Goal: Task Accomplishment & Management: Use online tool/utility

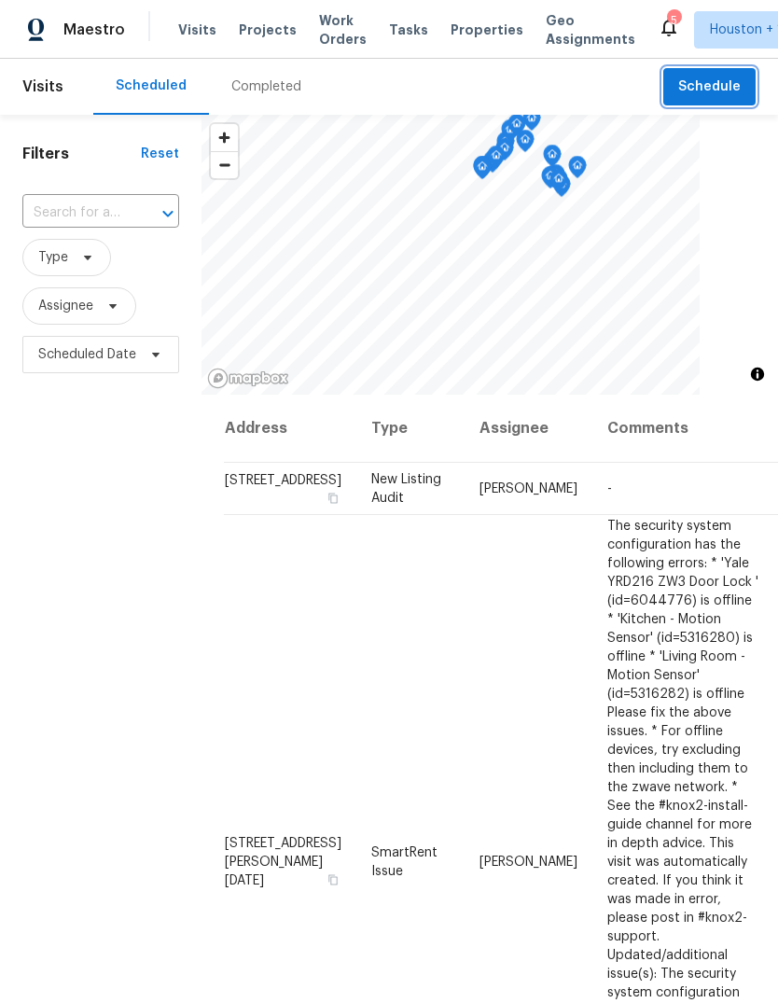
click at [734, 92] on span "Schedule" at bounding box center [709, 87] width 63 height 23
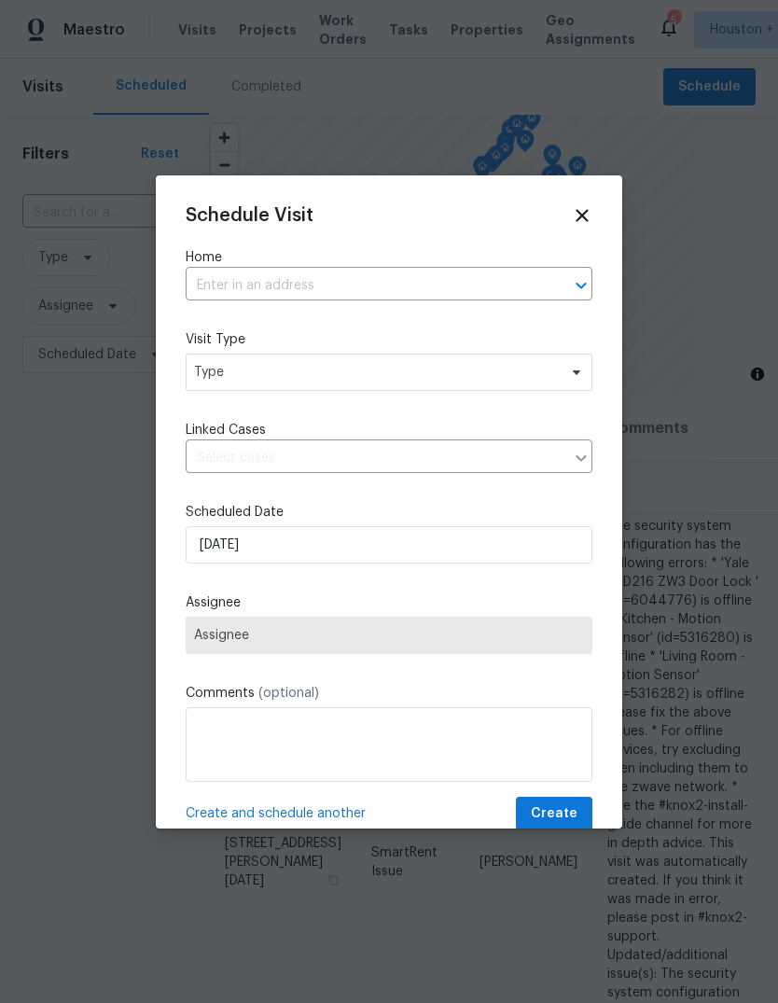
click at [488, 271] on input "text" at bounding box center [363, 285] width 354 height 29
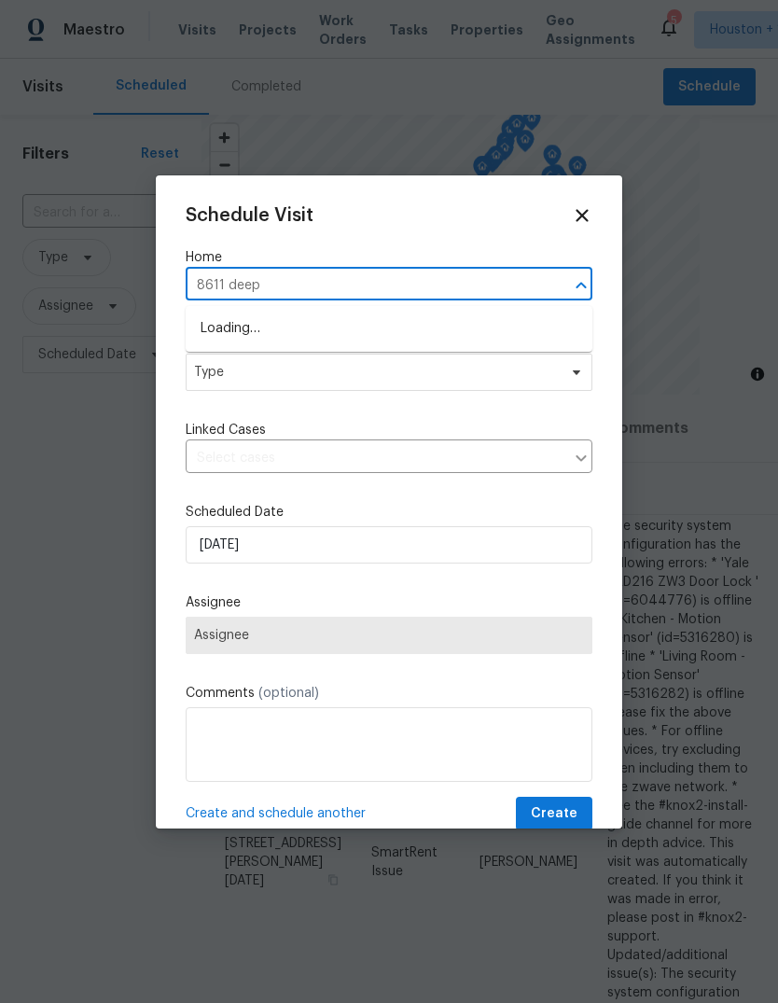
type input "8611 deep"
click at [549, 335] on li "[STREET_ADDRESS]" at bounding box center [389, 328] width 407 height 31
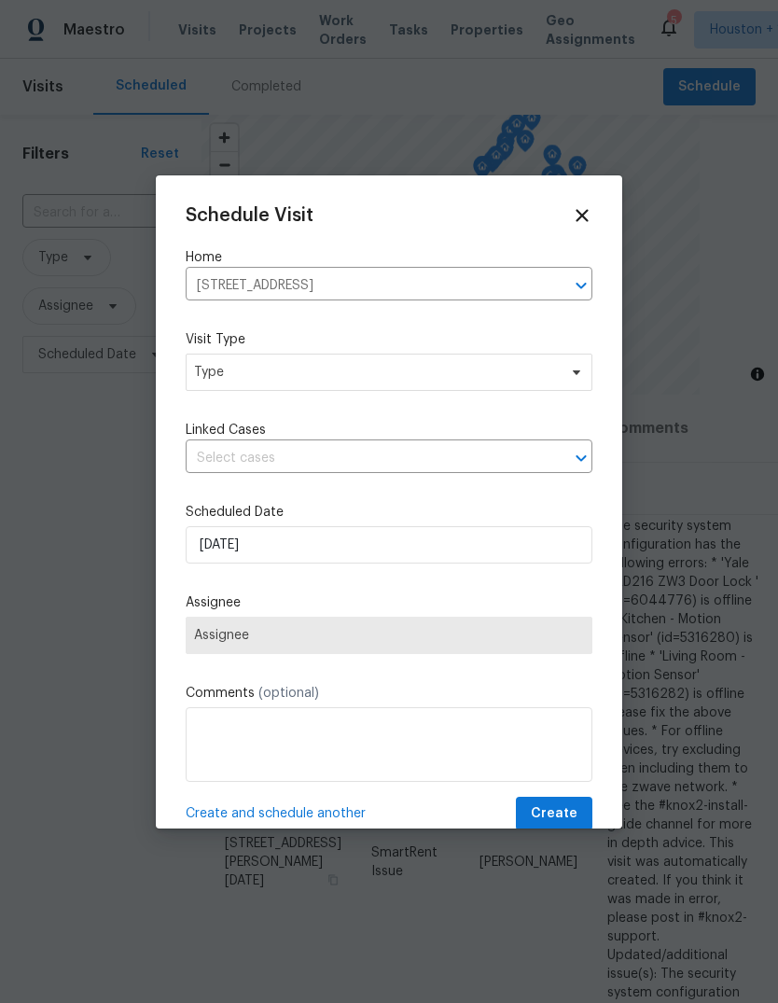
click at [553, 408] on div "Schedule Visit Home 8611 Deep Valley Dr, Houston, TX 77044 ​ Visit Type Type Li…" at bounding box center [389, 518] width 407 height 626
click at [553, 407] on div "Schedule Visit Home 8611 Deep Valley Dr, Houston, TX 77044 ​ Visit Type Type Li…" at bounding box center [389, 518] width 407 height 626
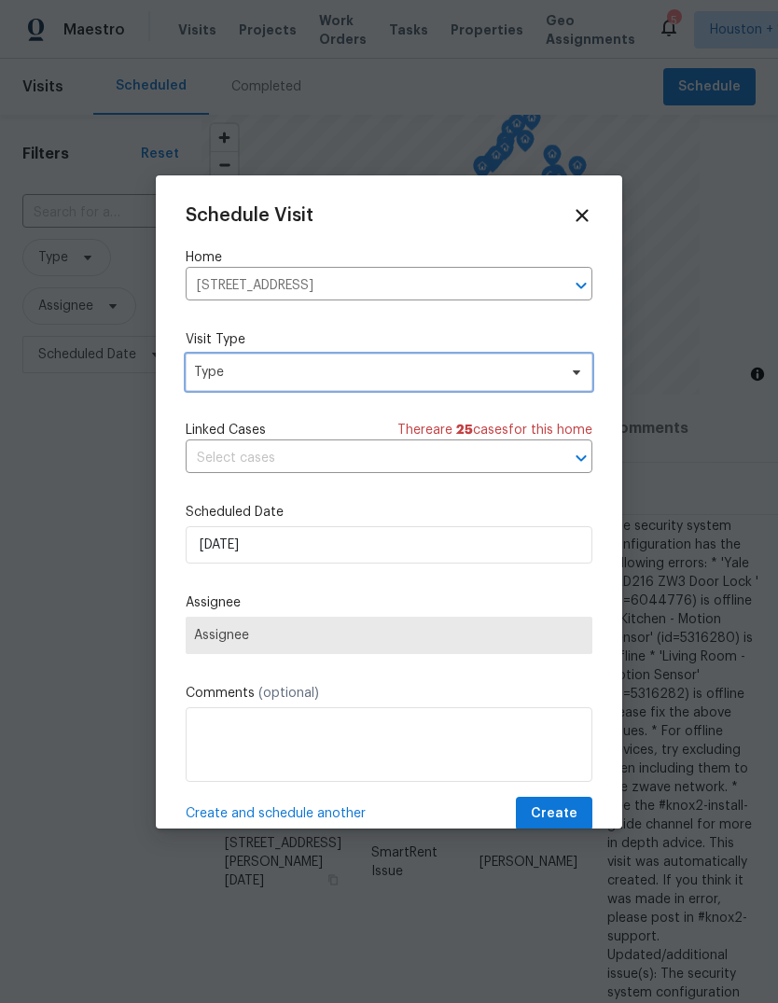
click at [223, 374] on span "Type" at bounding box center [375, 372] width 363 height 19
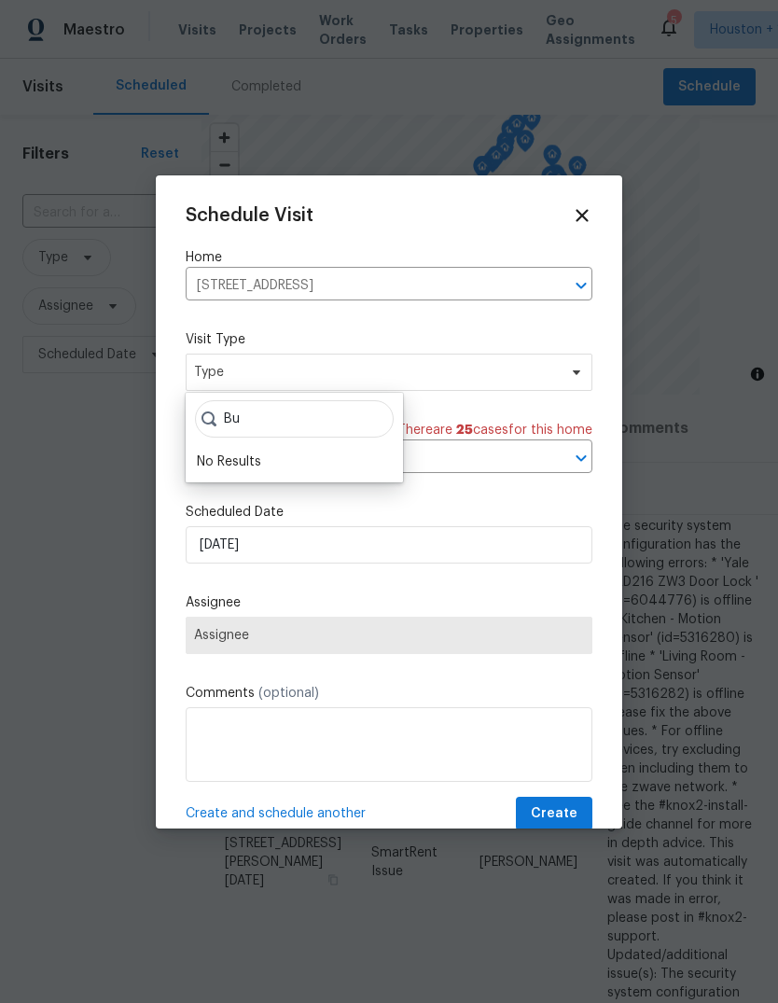
type input "B"
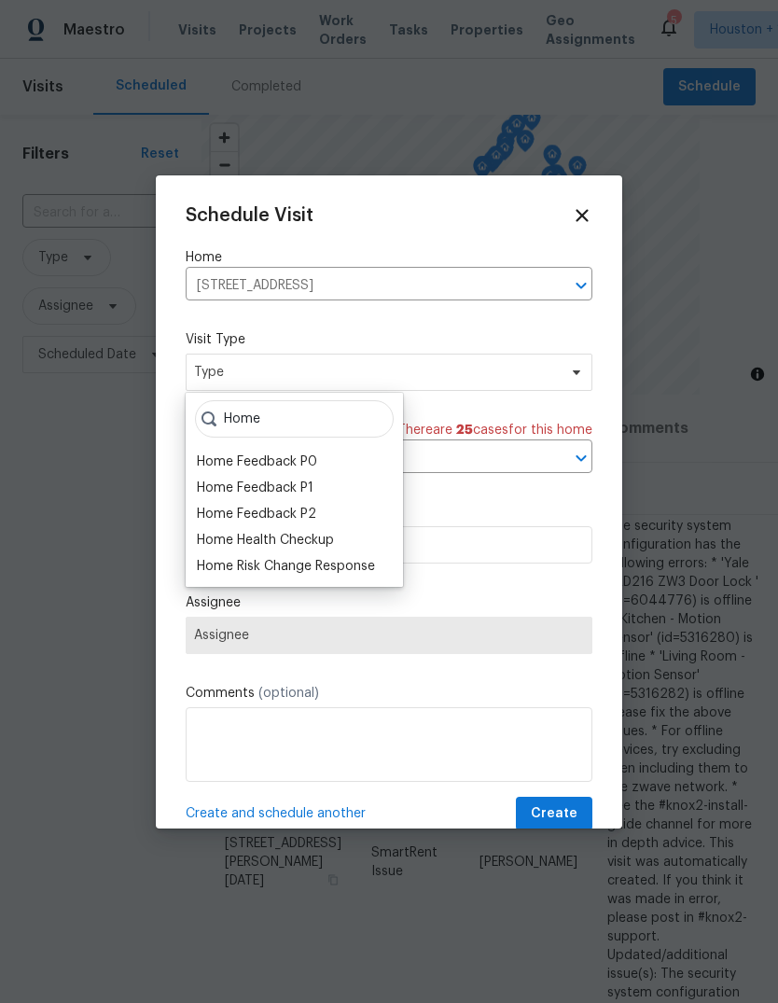
type input "Home"
click at [294, 535] on div "Home Health Checkup" at bounding box center [265, 540] width 137 height 19
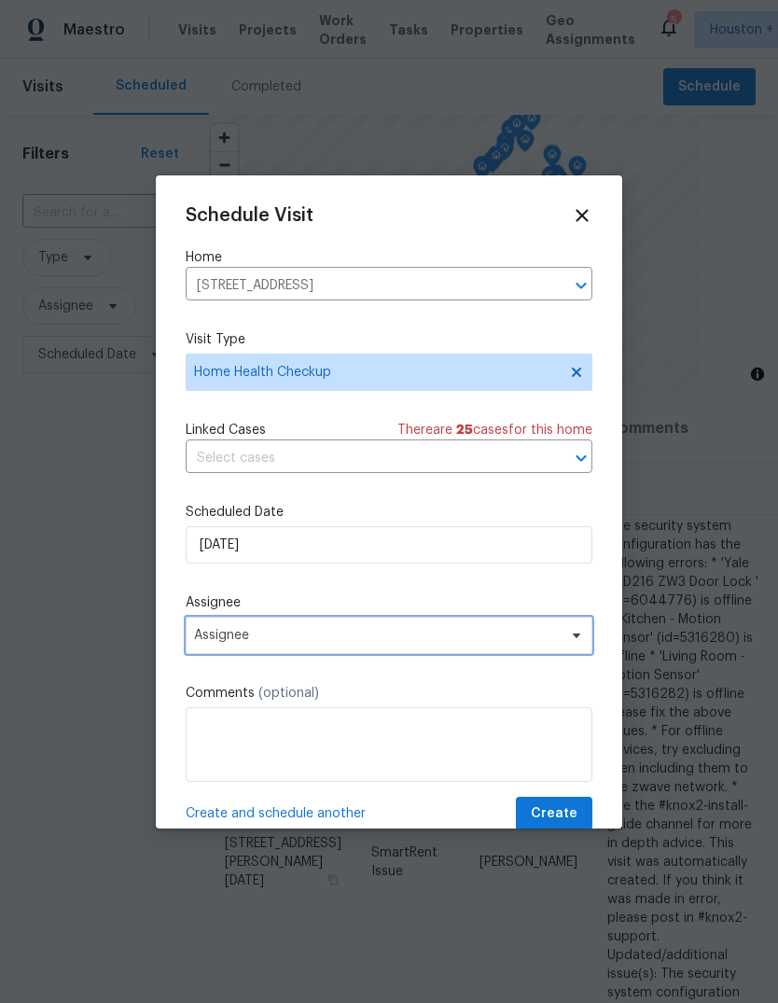
click at [431, 635] on span "Assignee" at bounding box center [377, 635] width 366 height 15
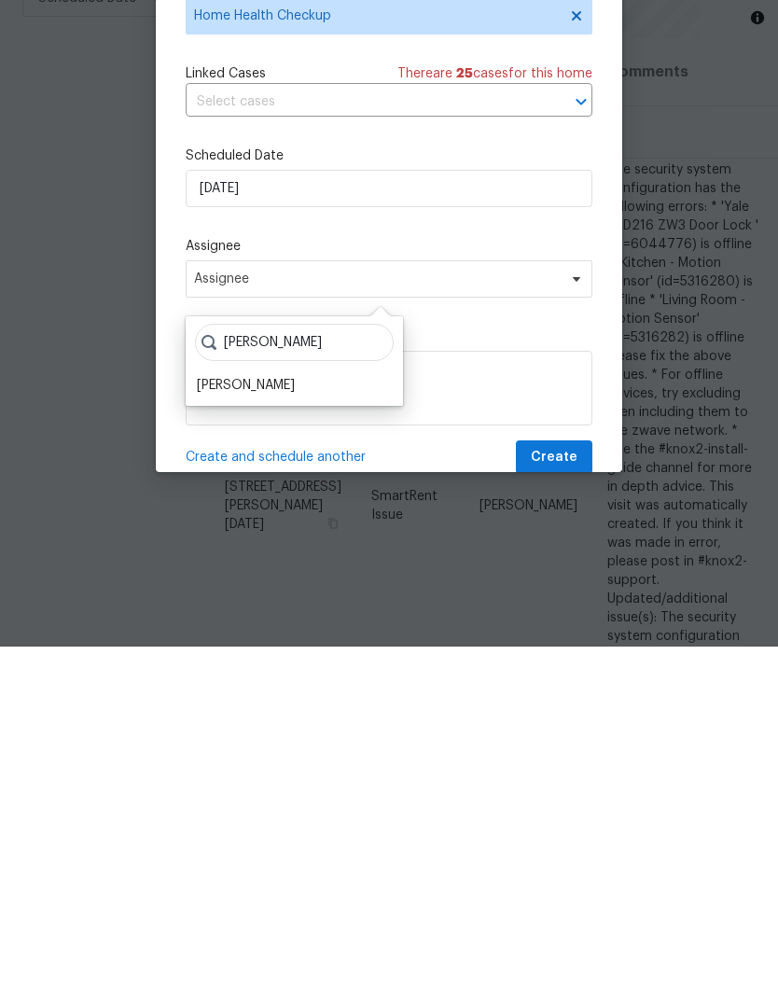
scroll to position [33, 0]
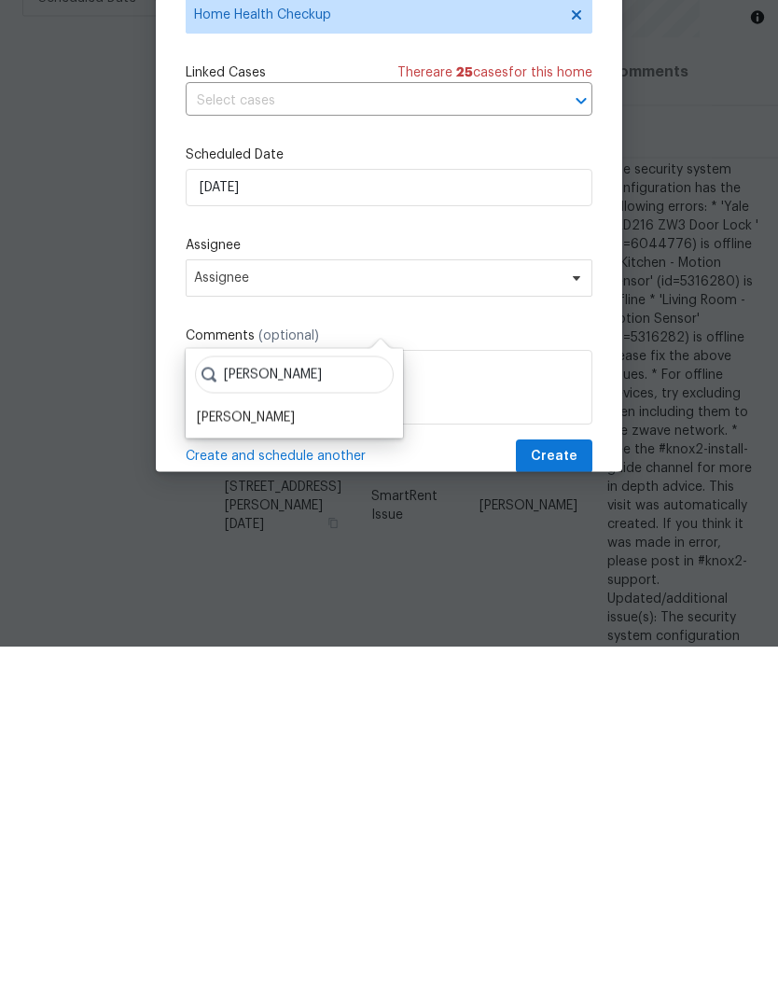
type input "Steve"
click at [241, 707] on textarea at bounding box center [389, 744] width 407 height 75
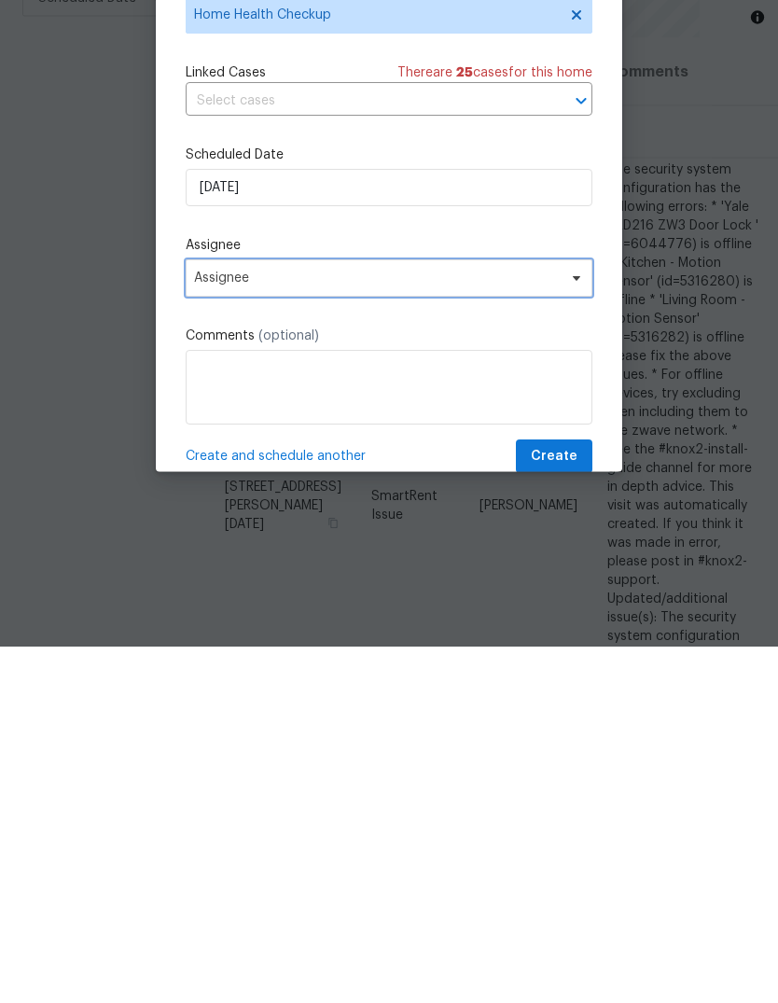
click at [439, 617] on span "Assignee" at bounding box center [389, 635] width 407 height 37
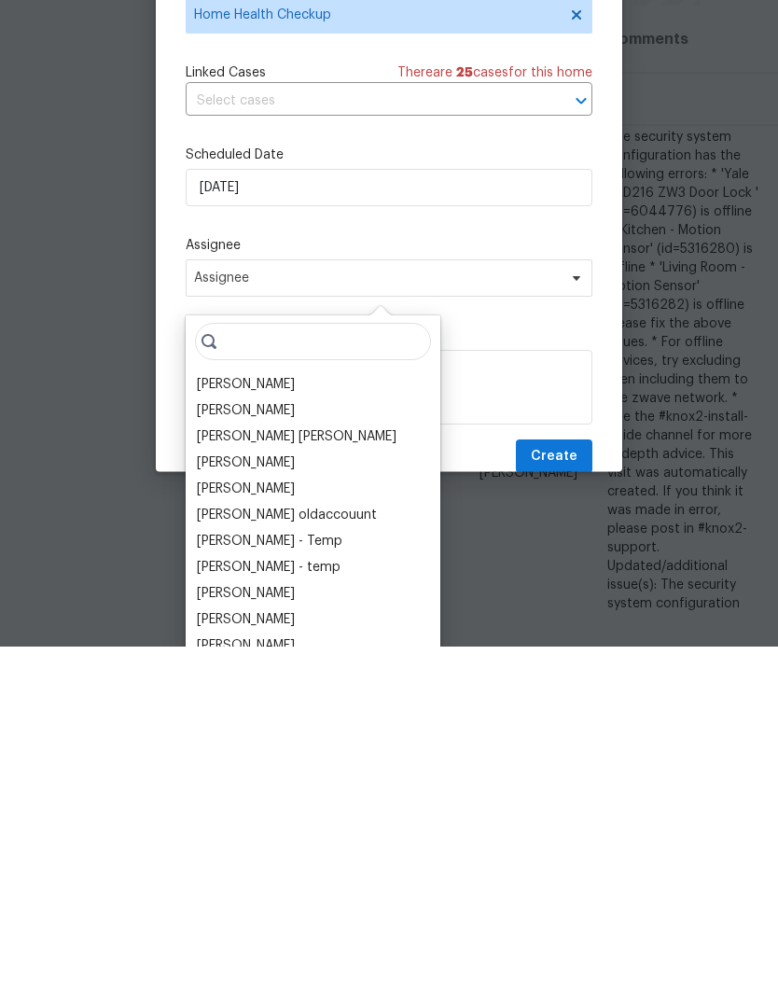
scroll to position [70, 0]
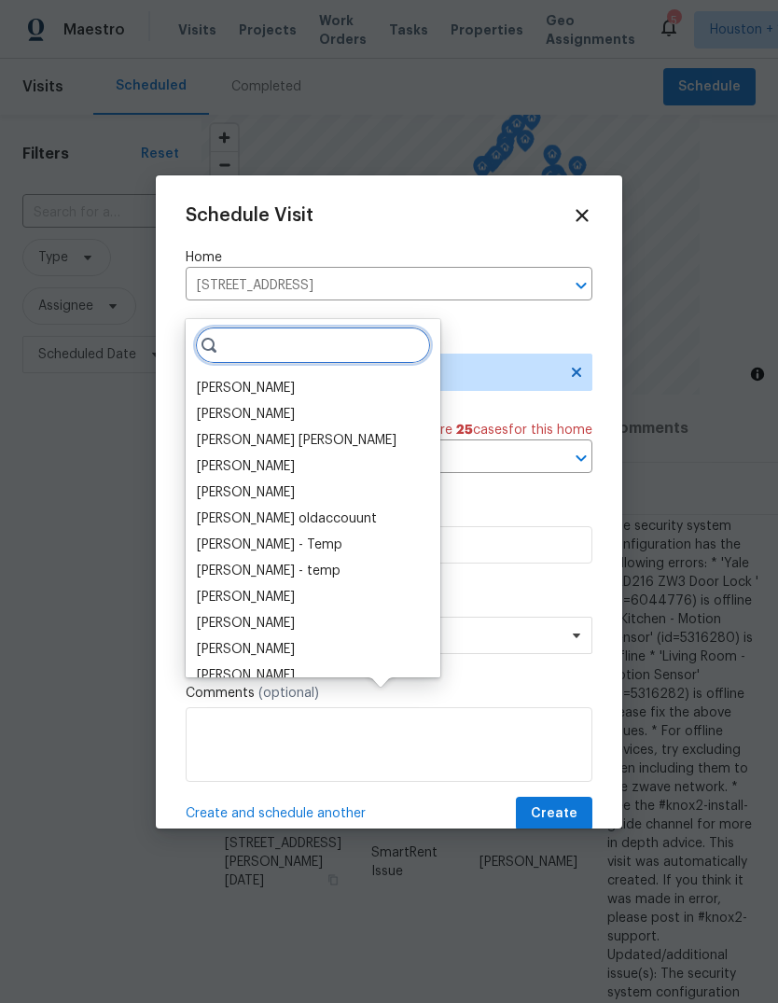
click at [255, 327] on input "search" at bounding box center [313, 345] width 236 height 37
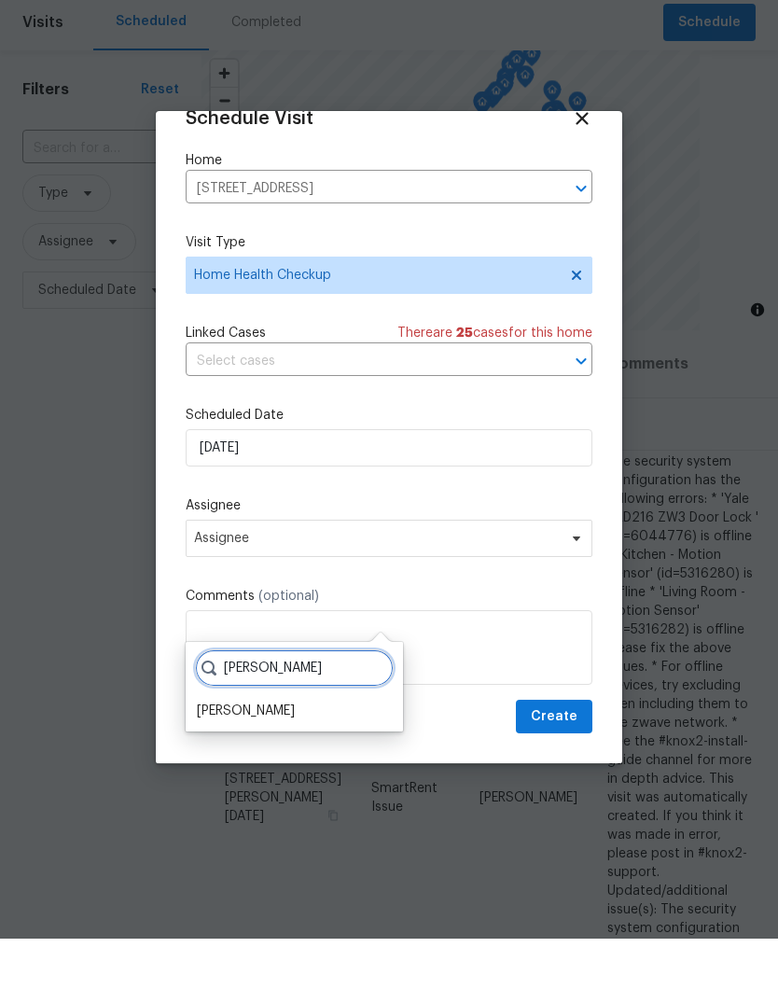
scroll to position [36, 0]
type input "Steve"
click at [271, 766] on div "[PERSON_NAME]" at bounding box center [246, 775] width 98 height 19
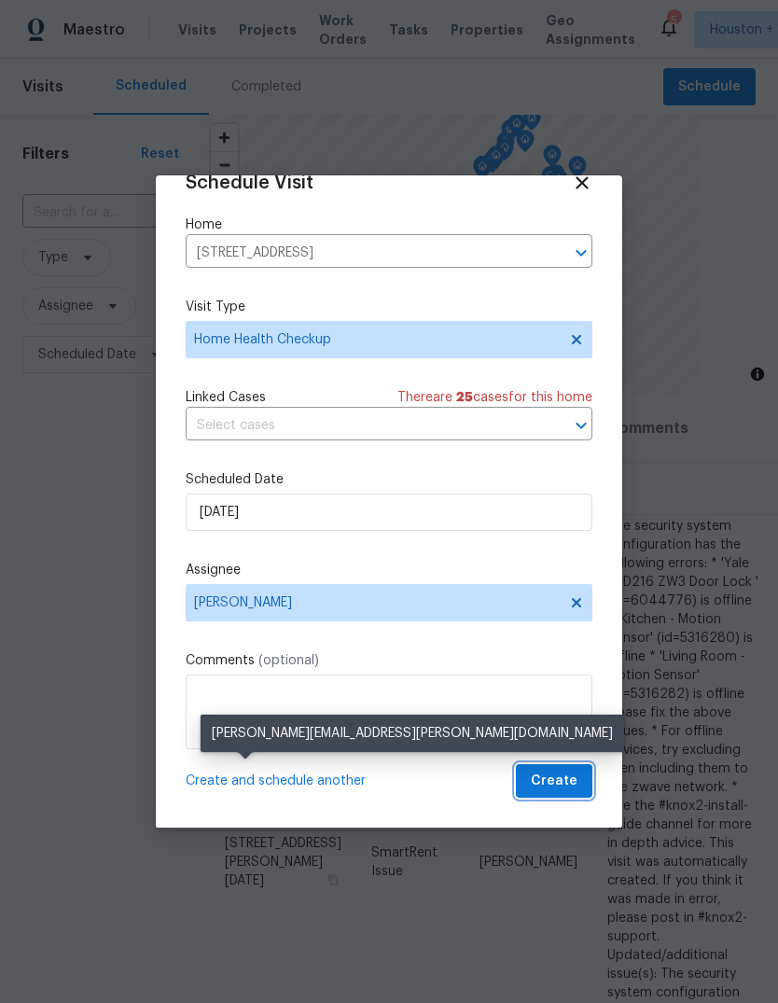
click at [568, 785] on span "Create" at bounding box center [554, 781] width 47 height 23
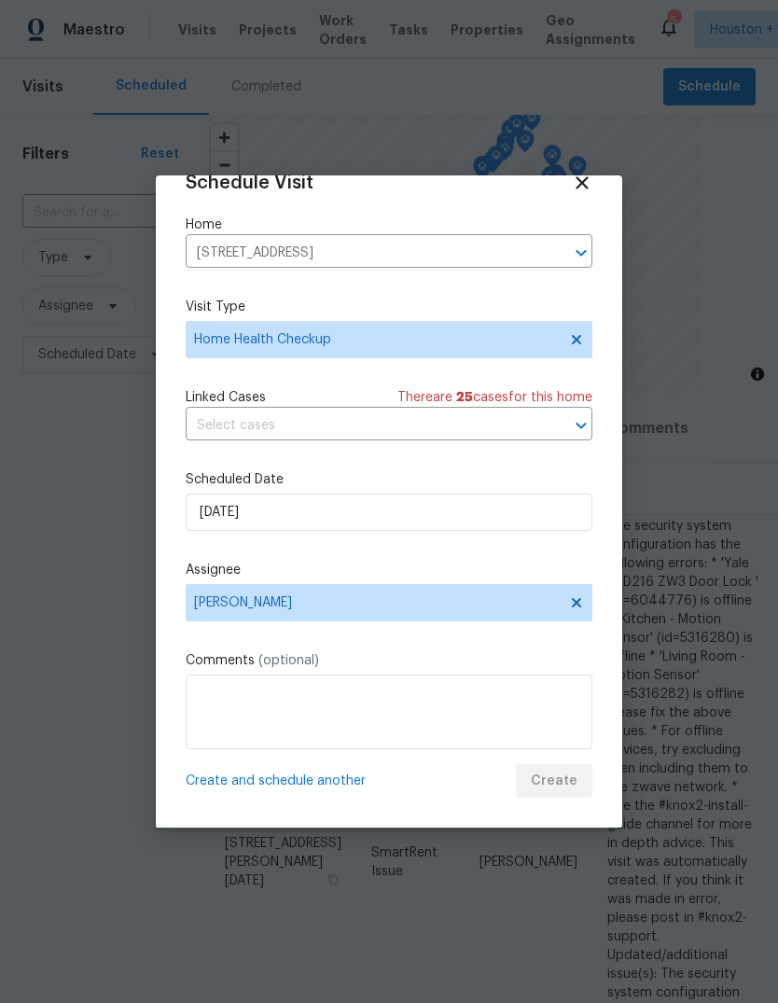
scroll to position [0, 0]
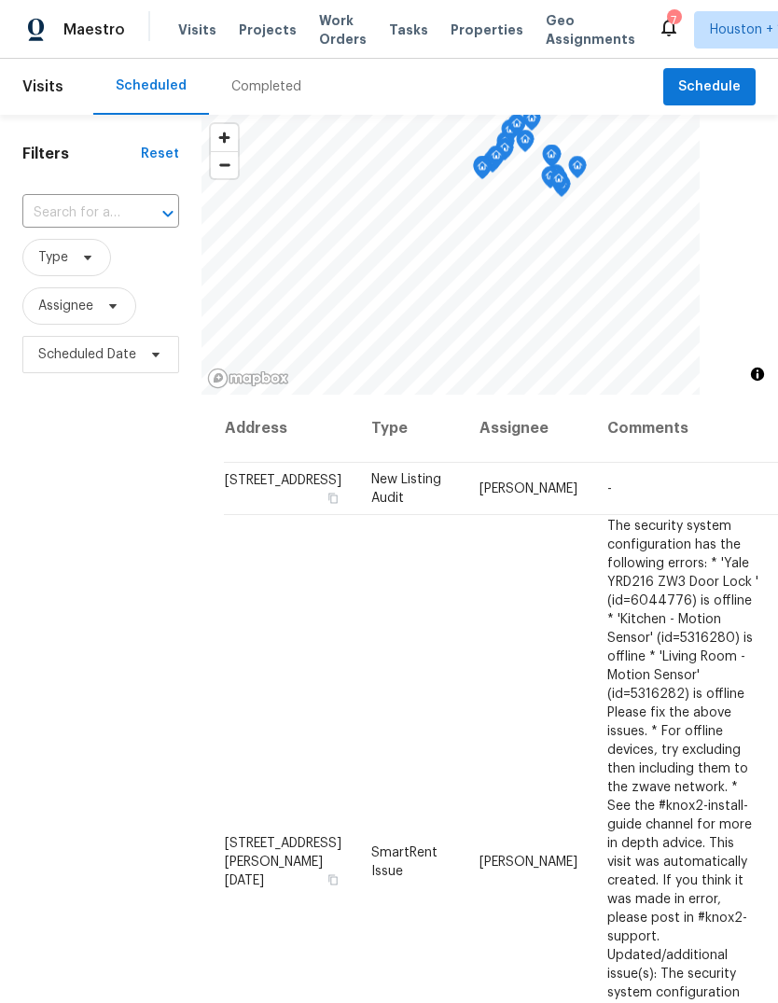
click at [256, 38] on span "Projects" at bounding box center [268, 30] width 58 height 19
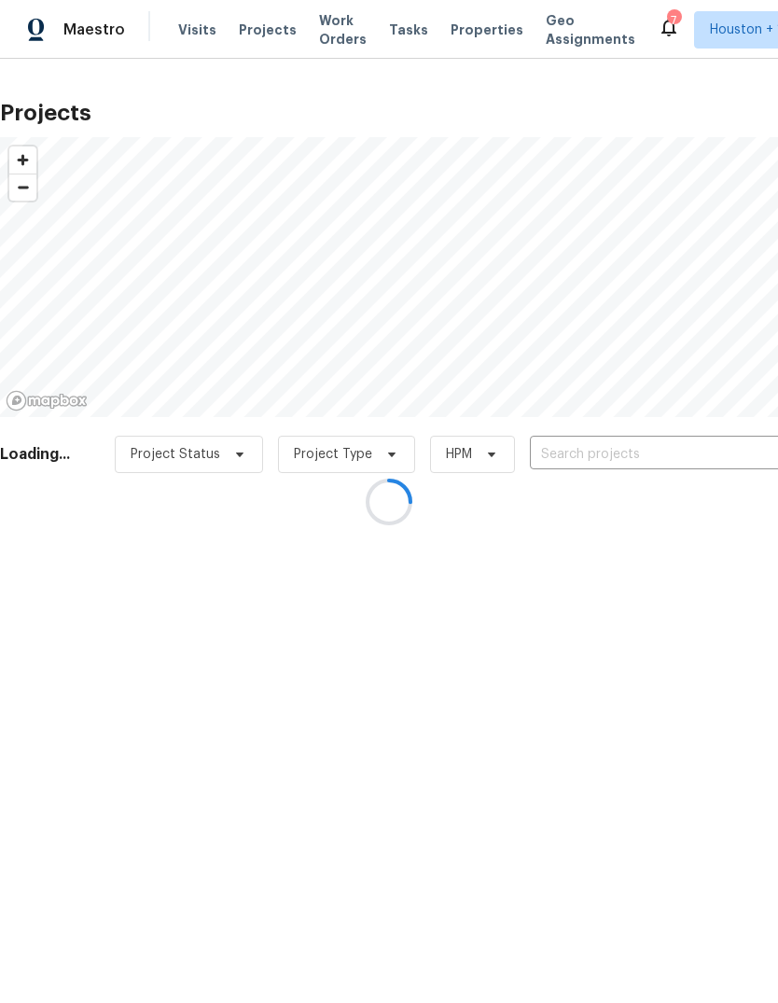
click at [718, 451] on div at bounding box center [389, 501] width 778 height 1003
click at [717, 450] on div at bounding box center [389, 501] width 778 height 1003
click at [723, 440] on div at bounding box center [389, 501] width 778 height 1003
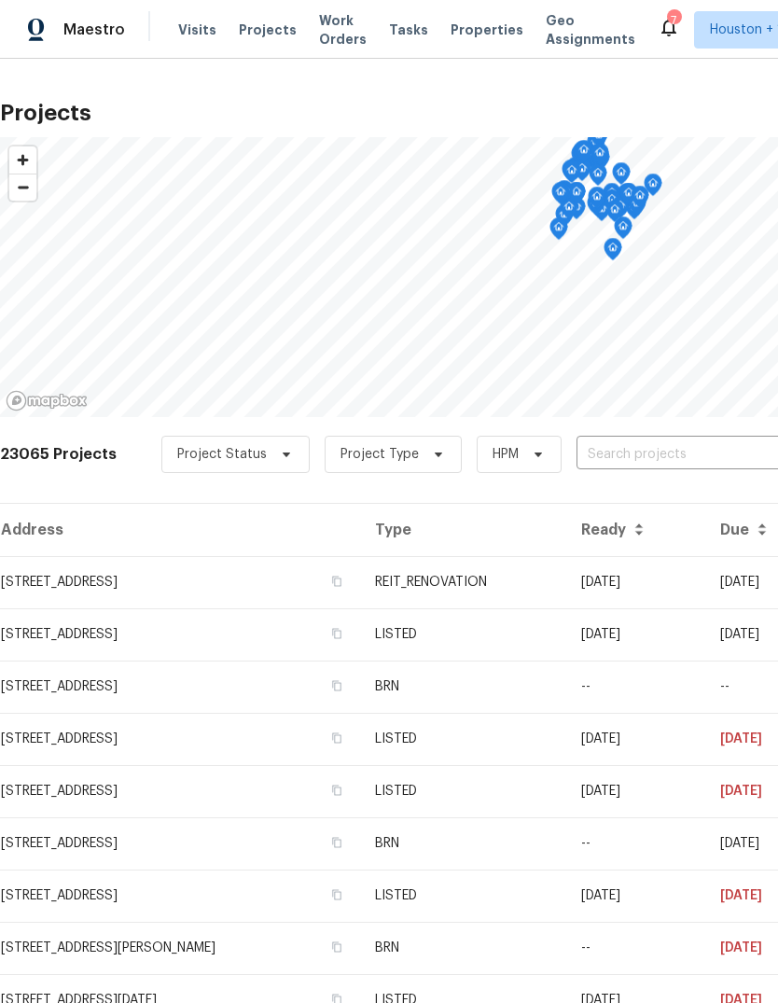
click at [736, 444] on input "text" at bounding box center [684, 454] width 214 height 29
type input "2112 dew"
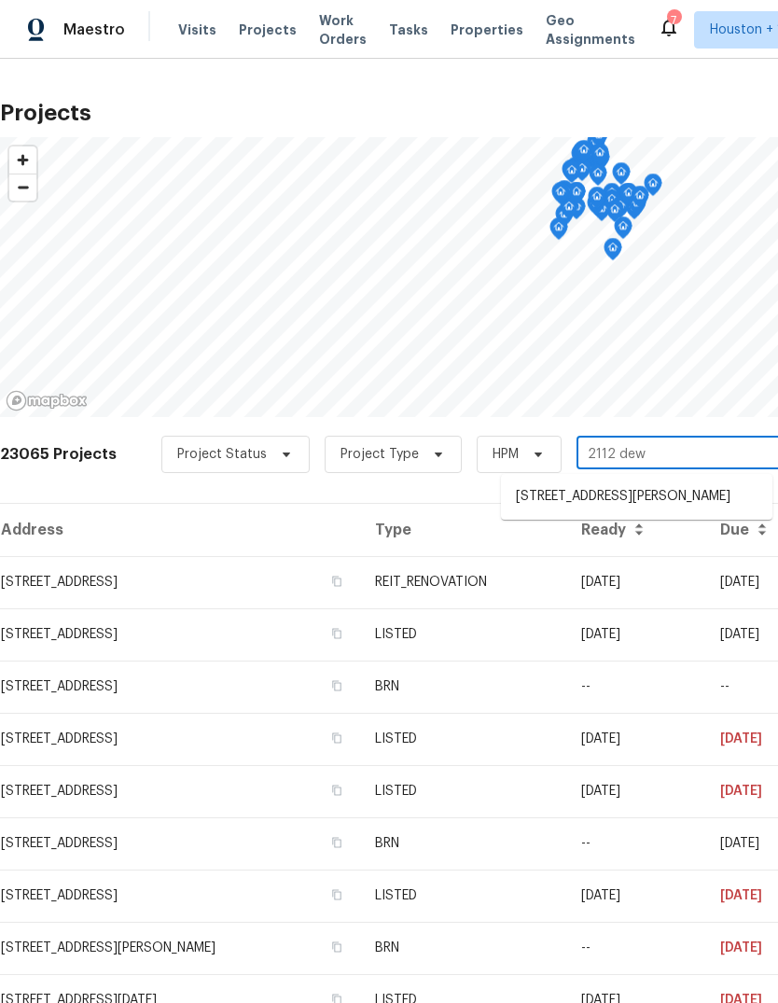
click at [733, 494] on li "[STREET_ADDRESS][PERSON_NAME]" at bounding box center [636, 496] width 271 height 31
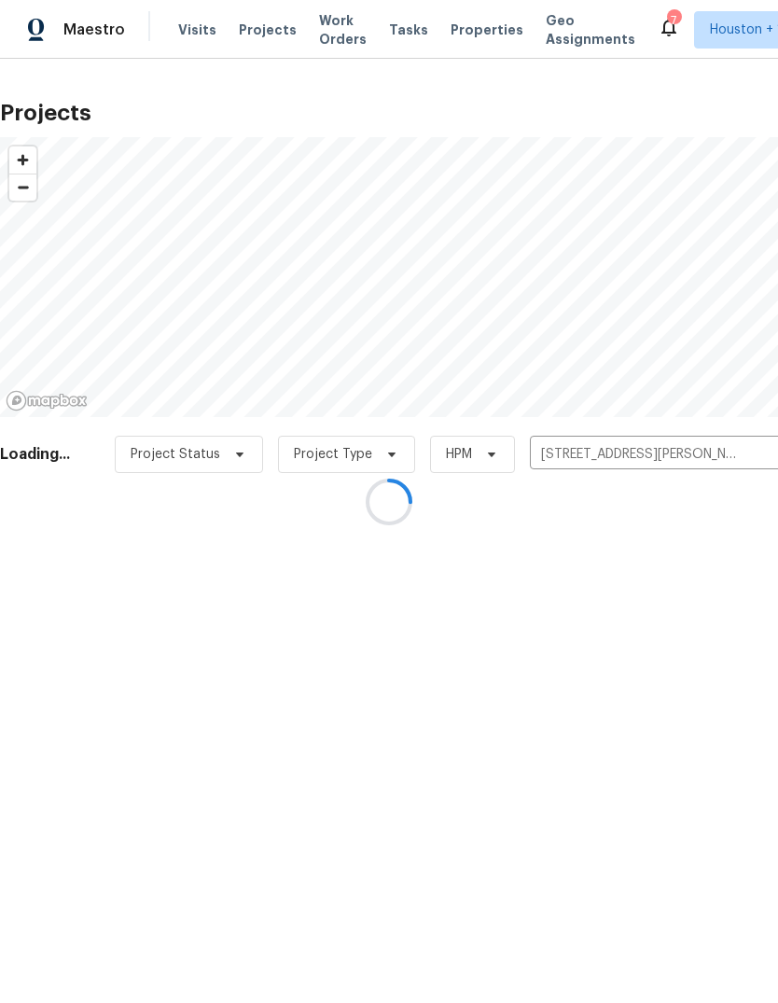
click at [610, 644] on div at bounding box center [389, 501] width 778 height 1003
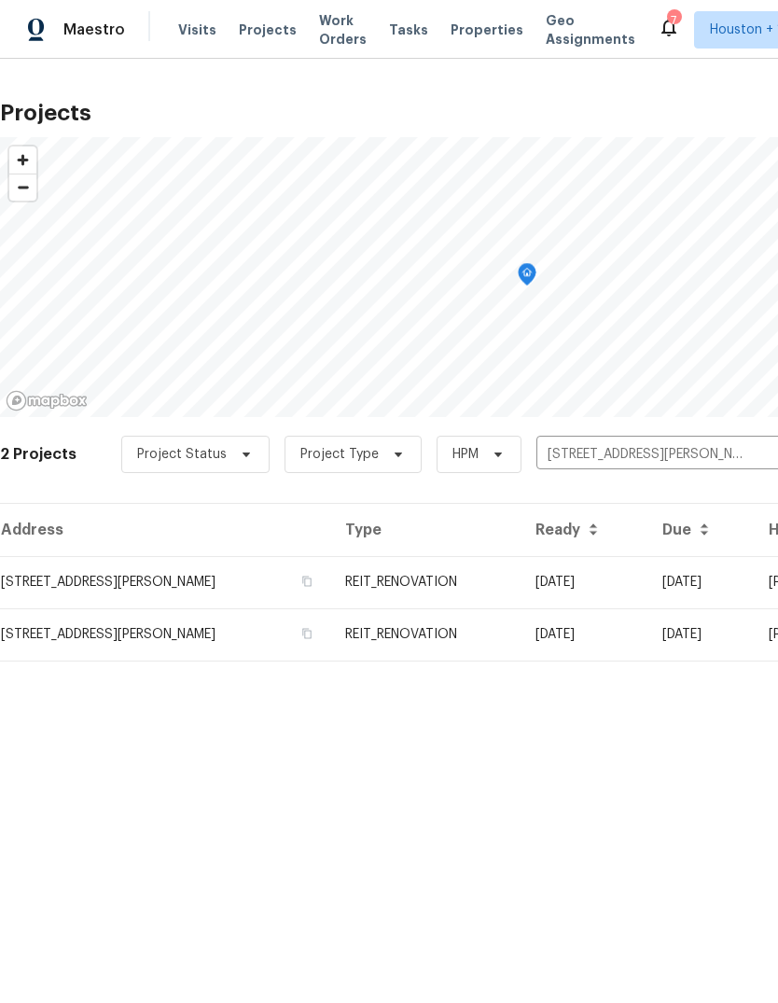
click at [573, 660] on td "[DATE]" at bounding box center [584, 634] width 127 height 52
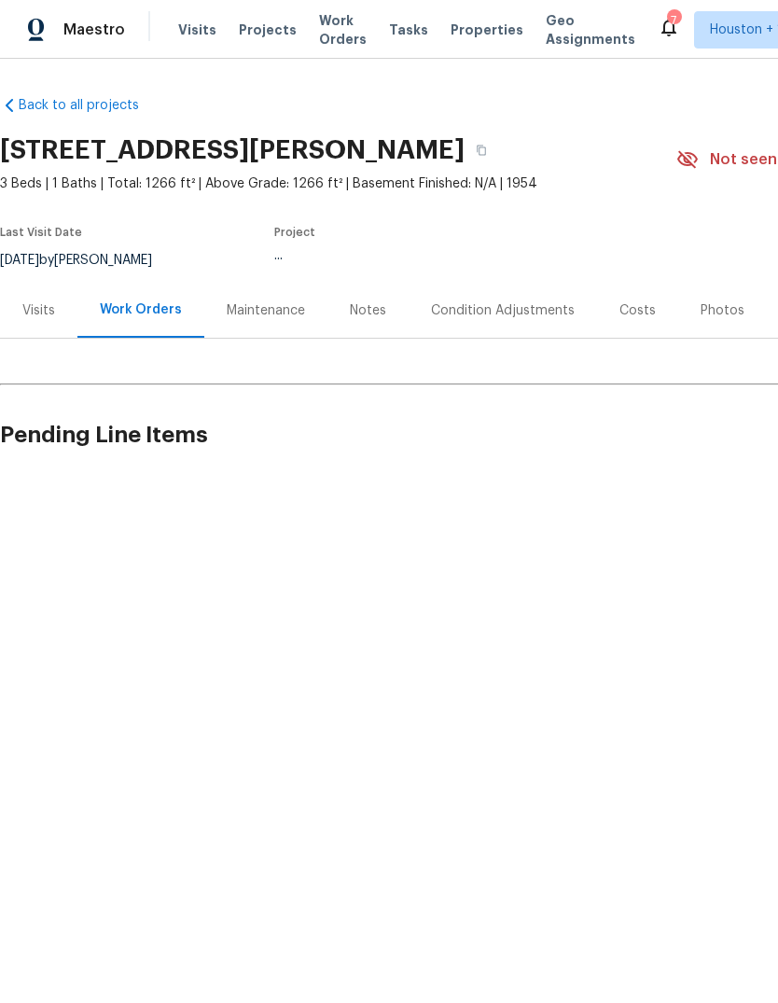
click at [586, 493] on div "Back to all projects [STREET_ADDRESS][PERSON_NAME] 3 Beds | 1 Baths | Total: 12…" at bounding box center [527, 287] width 1054 height 412
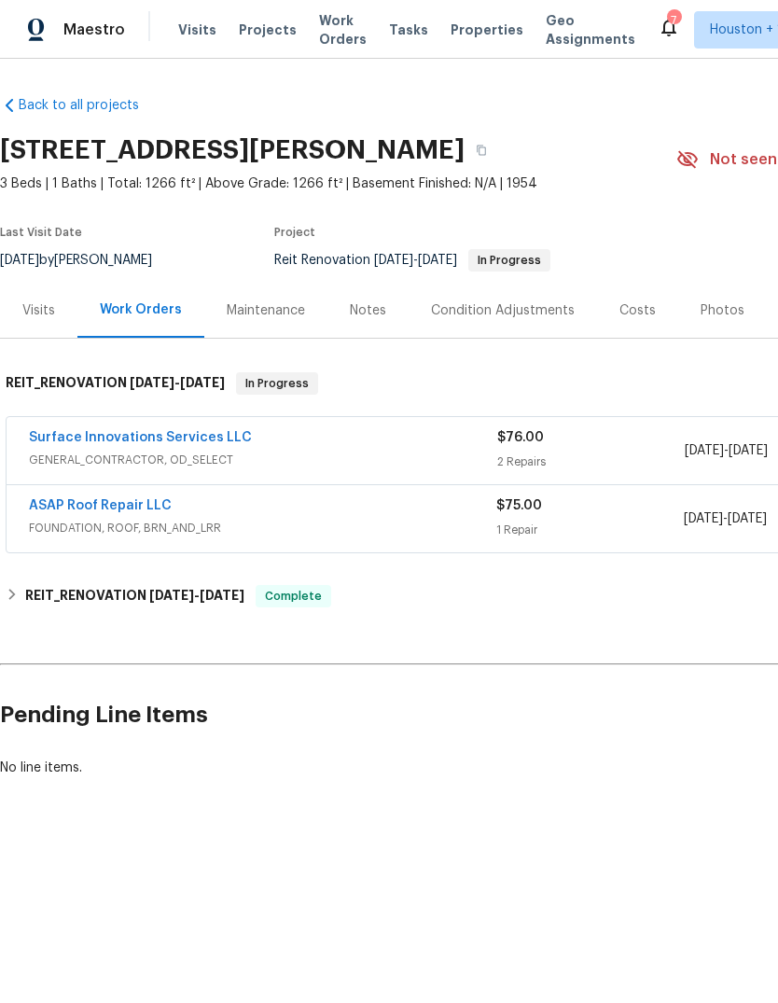
click at [72, 507] on link "ASAP Roof Repair LLC" at bounding box center [100, 505] width 143 height 13
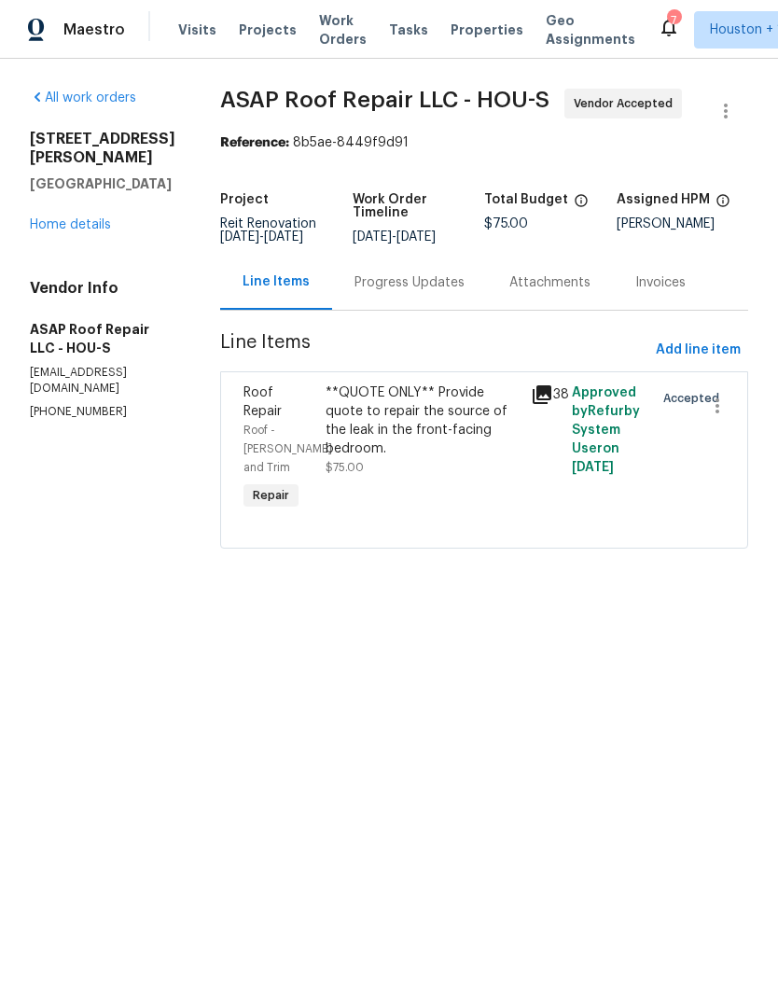
click at [376, 309] on div "Progress Updates" at bounding box center [409, 282] width 155 height 55
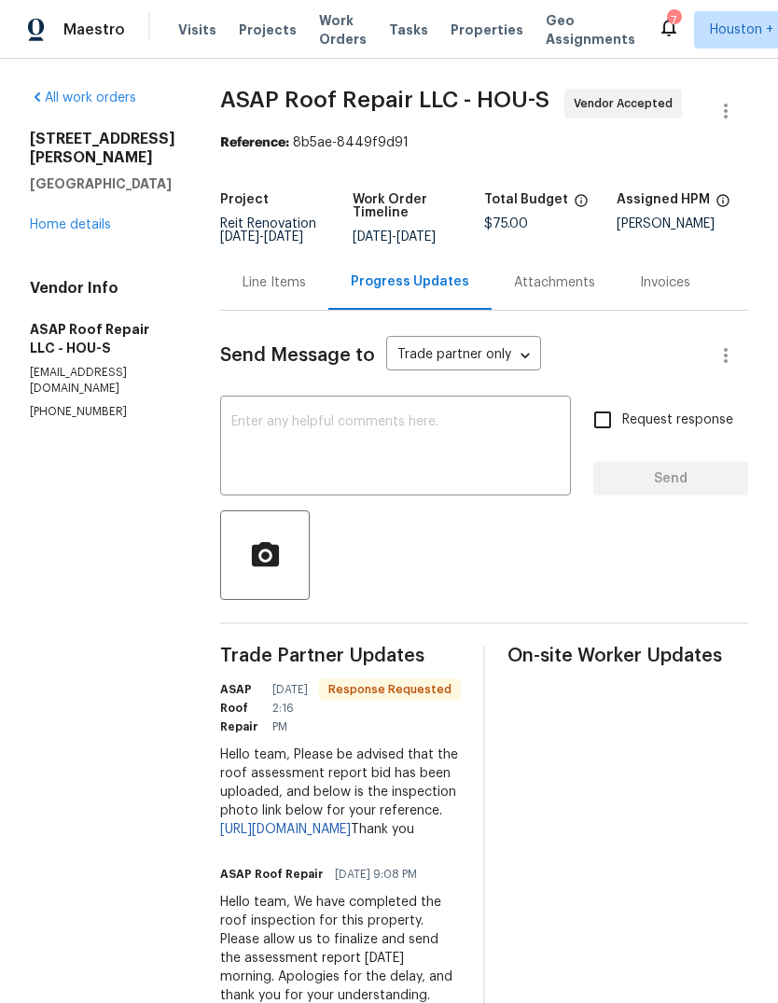
click at [539, 297] on div "Attachments" at bounding box center [555, 282] width 126 height 55
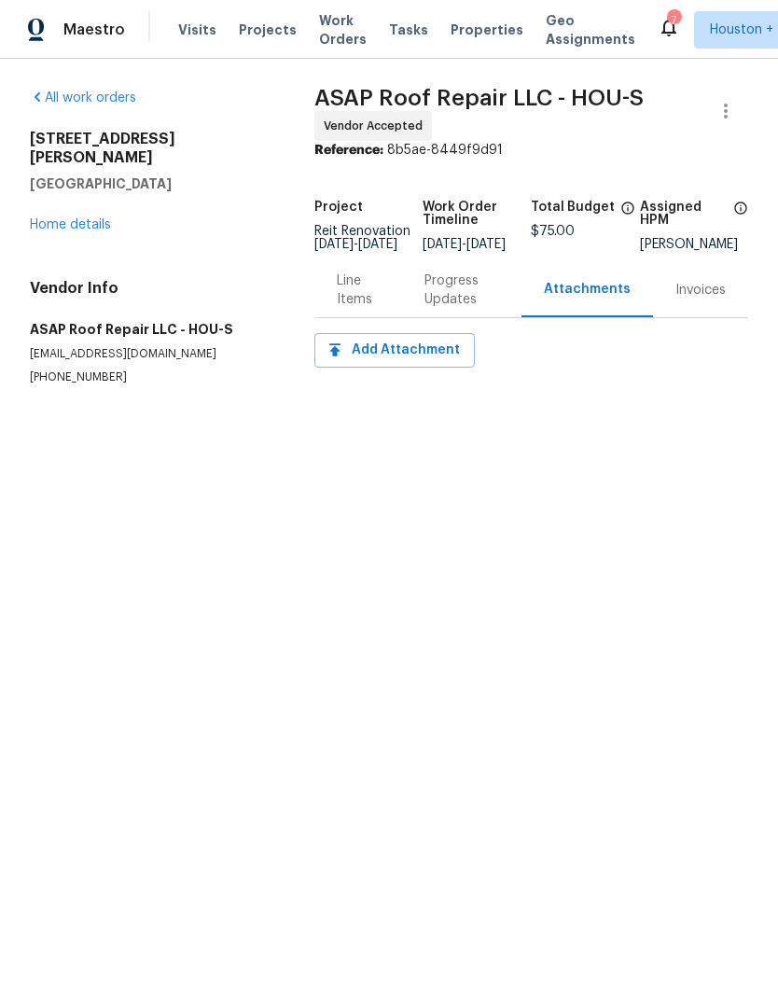
click at [469, 305] on div "Progress Updates" at bounding box center [461, 289] width 75 height 37
